Goal: Find specific page/section: Find specific page/section

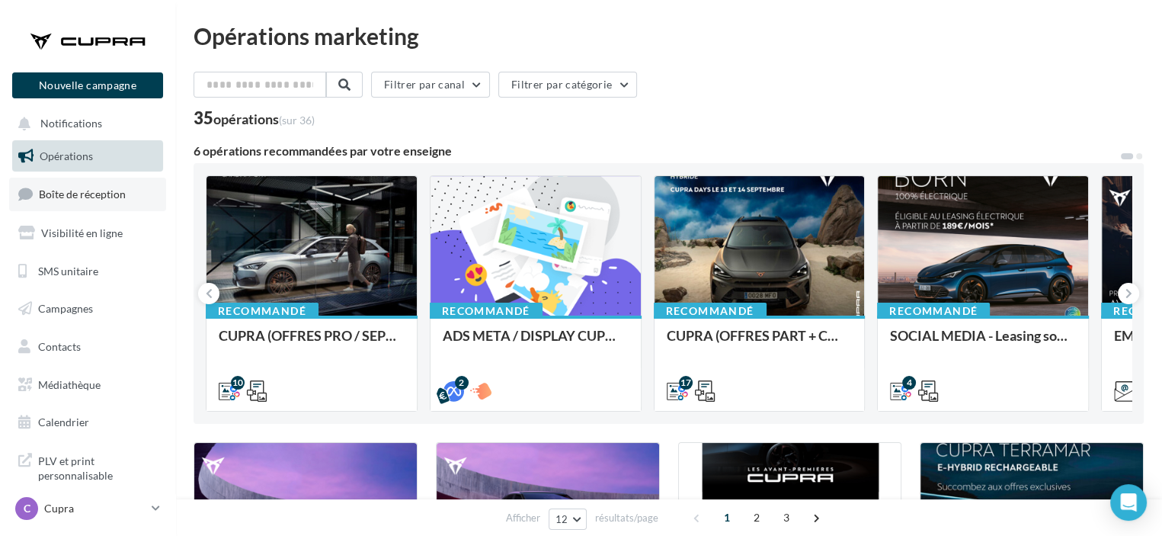
click at [123, 200] on span "Boîte de réception" at bounding box center [82, 193] width 87 height 13
